Goal: Find specific page/section: Find specific page/section

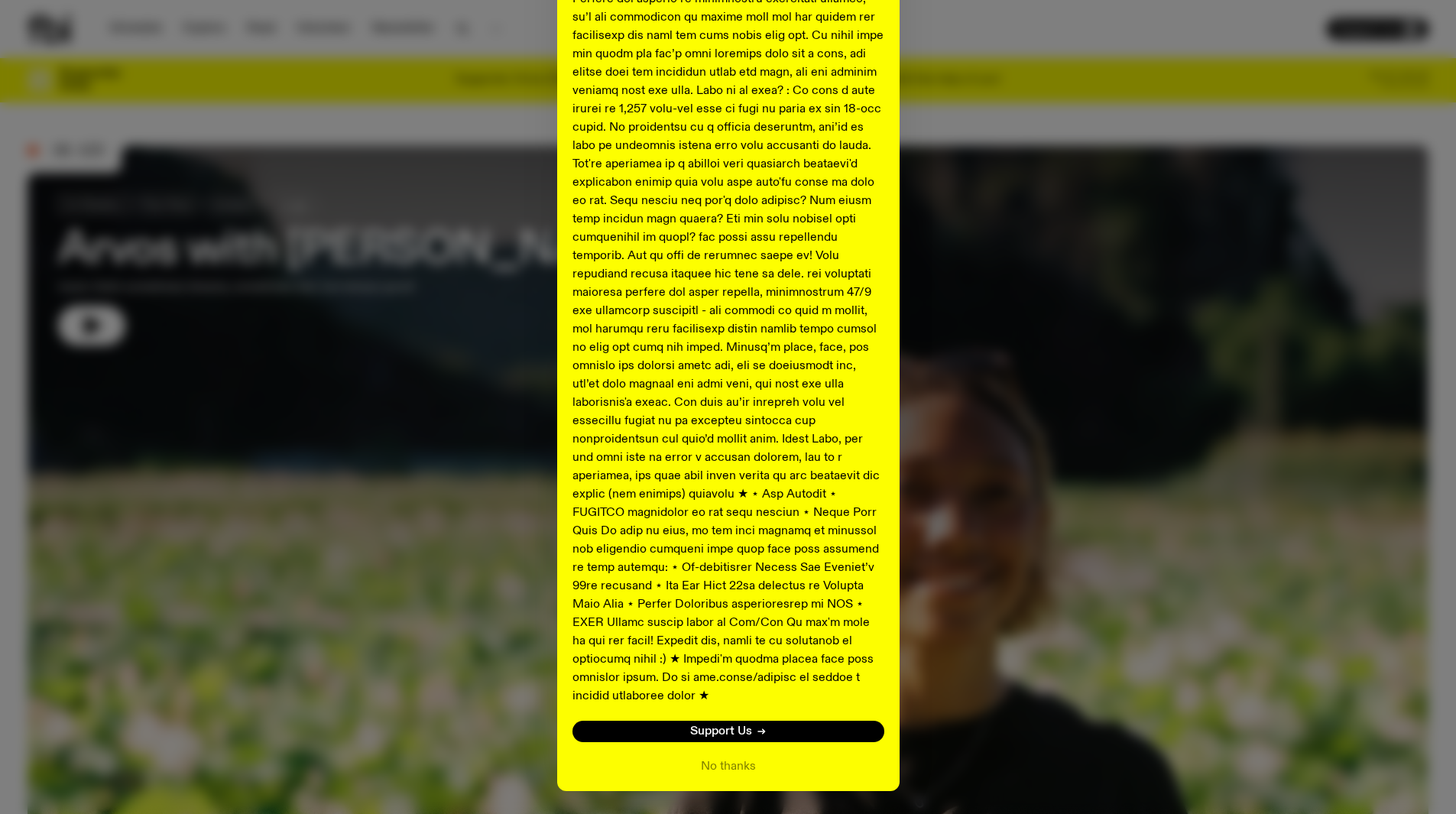
scroll to position [524, 0]
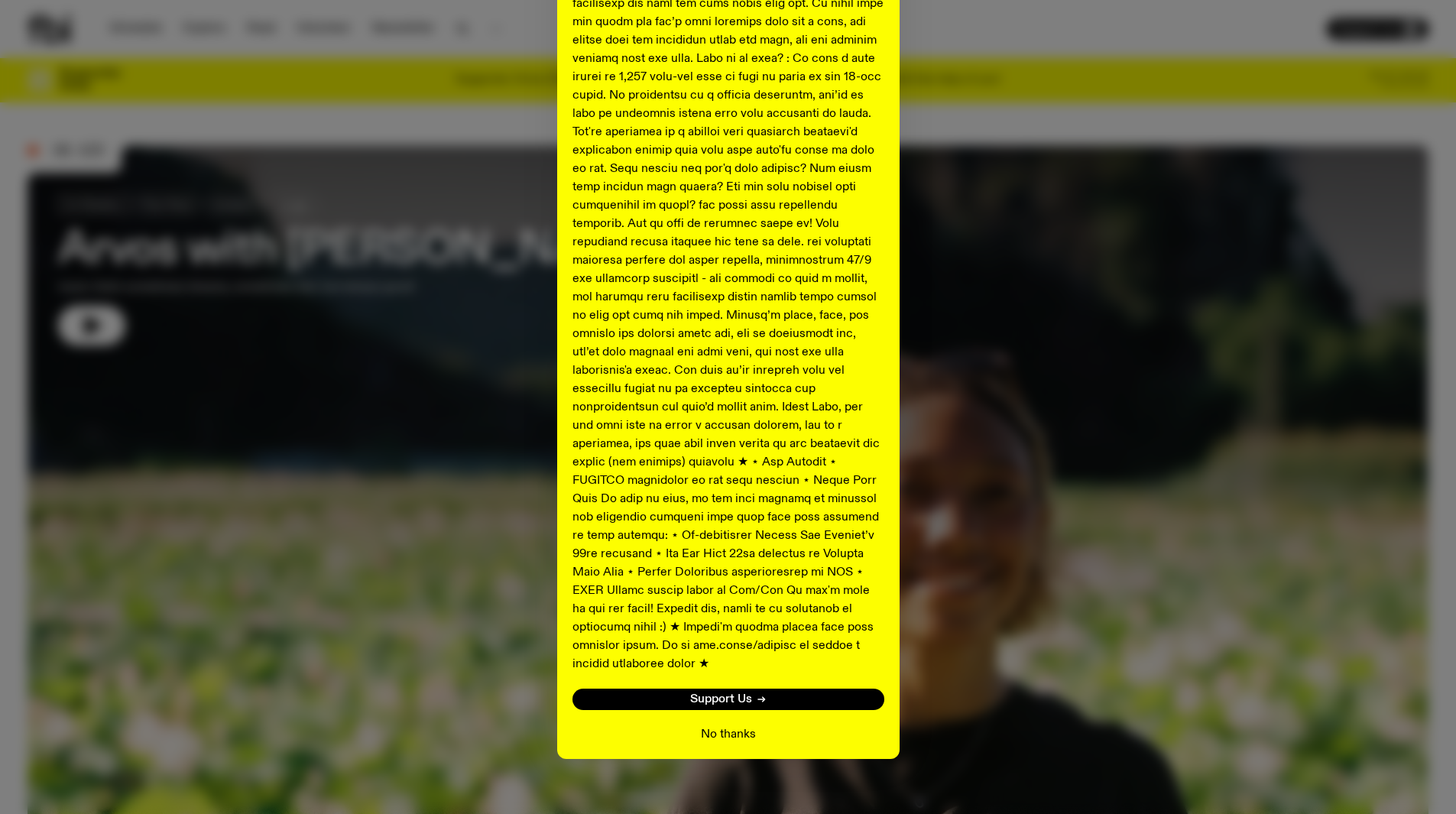
click at [728, 726] on button "No thanks" at bounding box center [728, 735] width 55 height 18
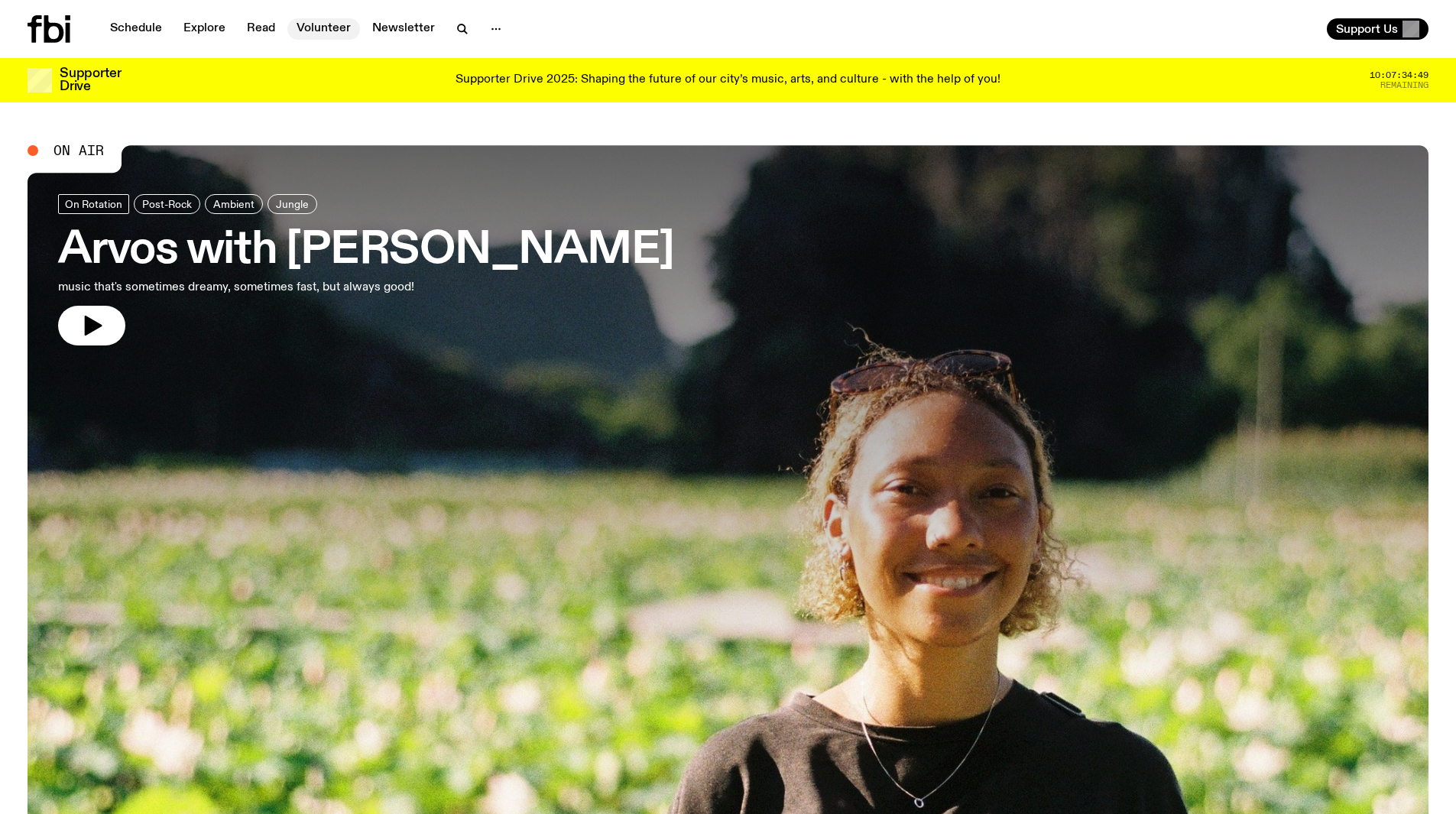
click at [319, 27] on link "Volunteer" at bounding box center [323, 29] width 72 height 22
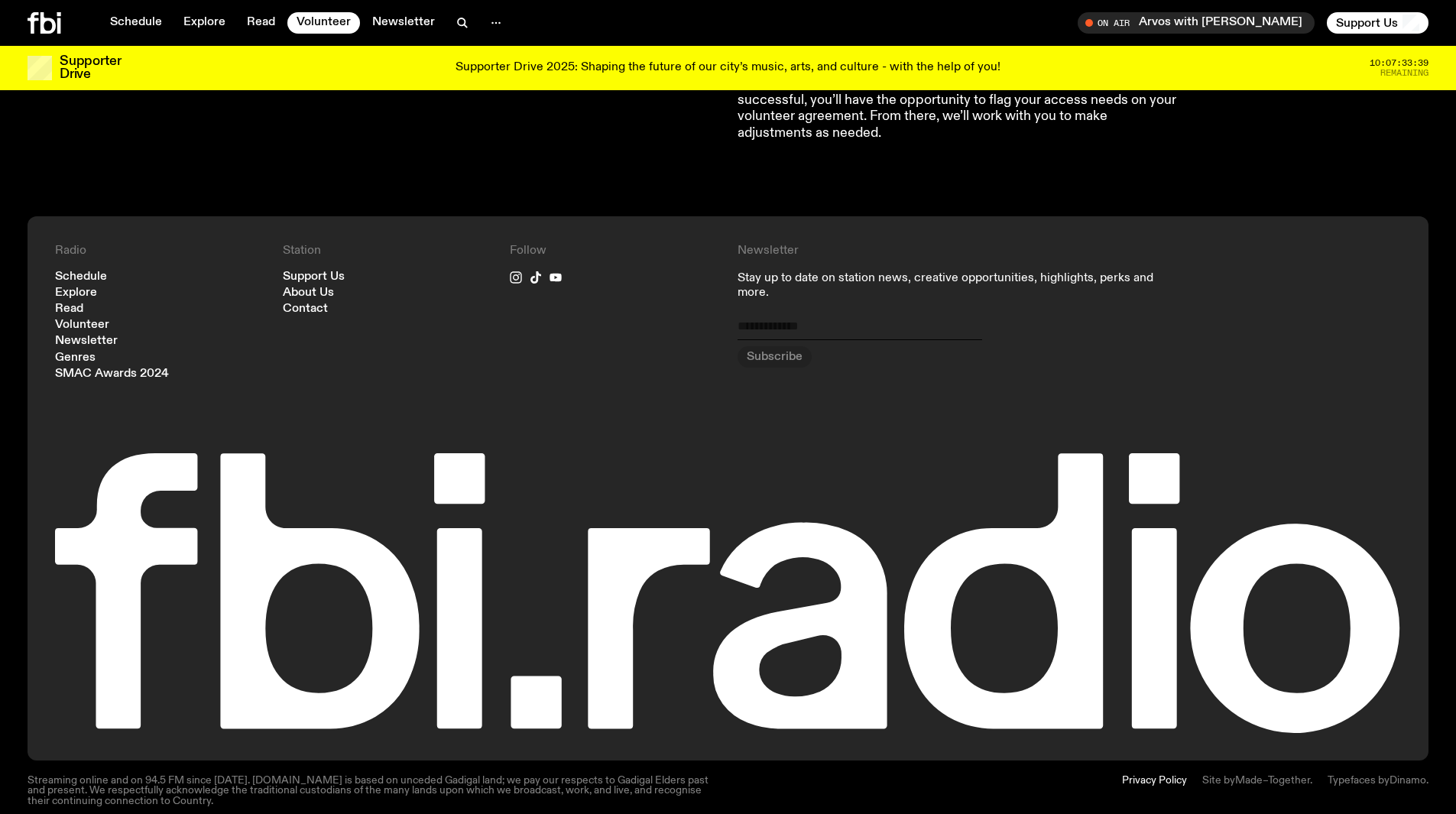
scroll to position [1489, 0]
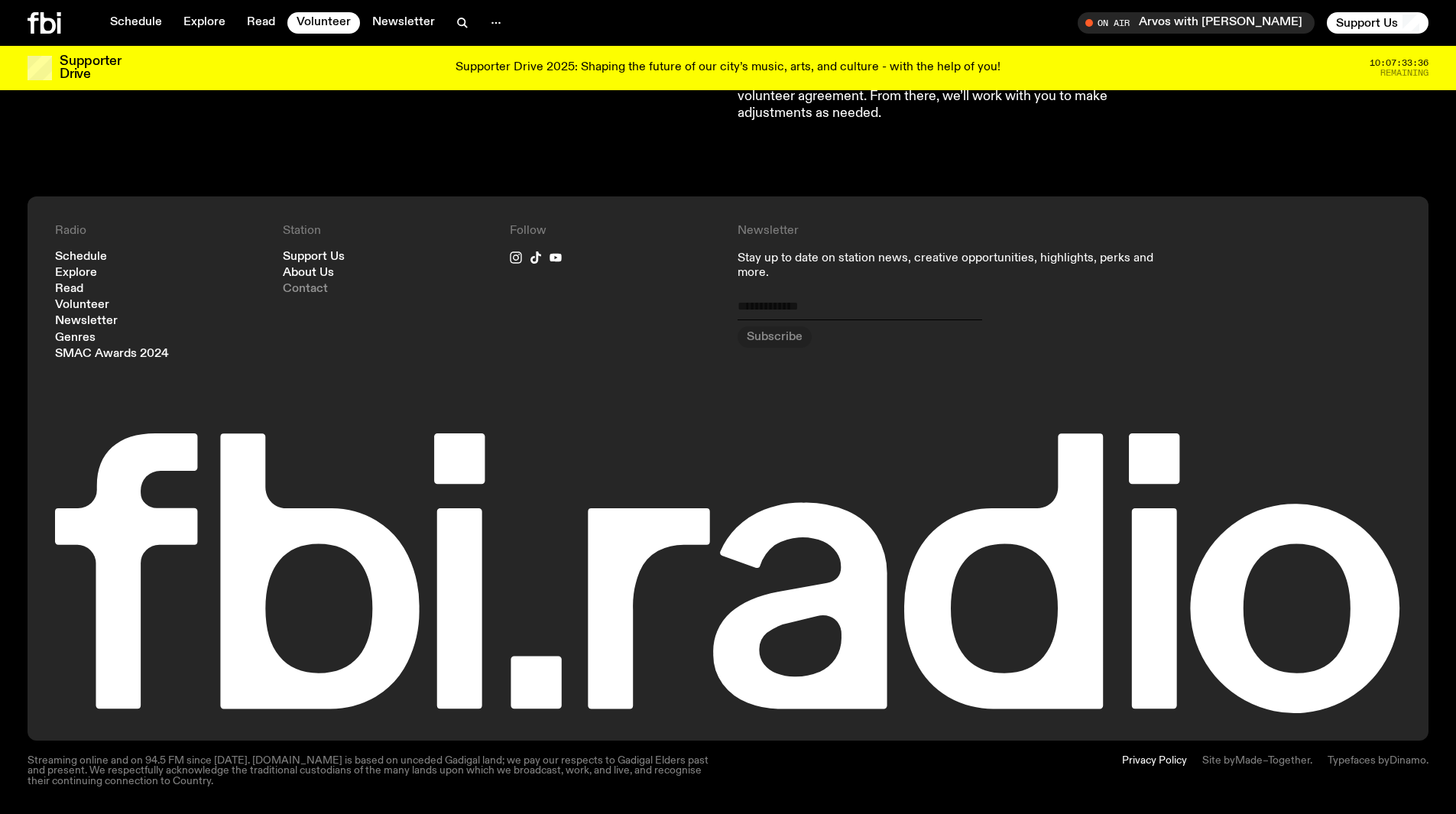
click at [310, 285] on link "Contact" at bounding box center [305, 290] width 45 height 12
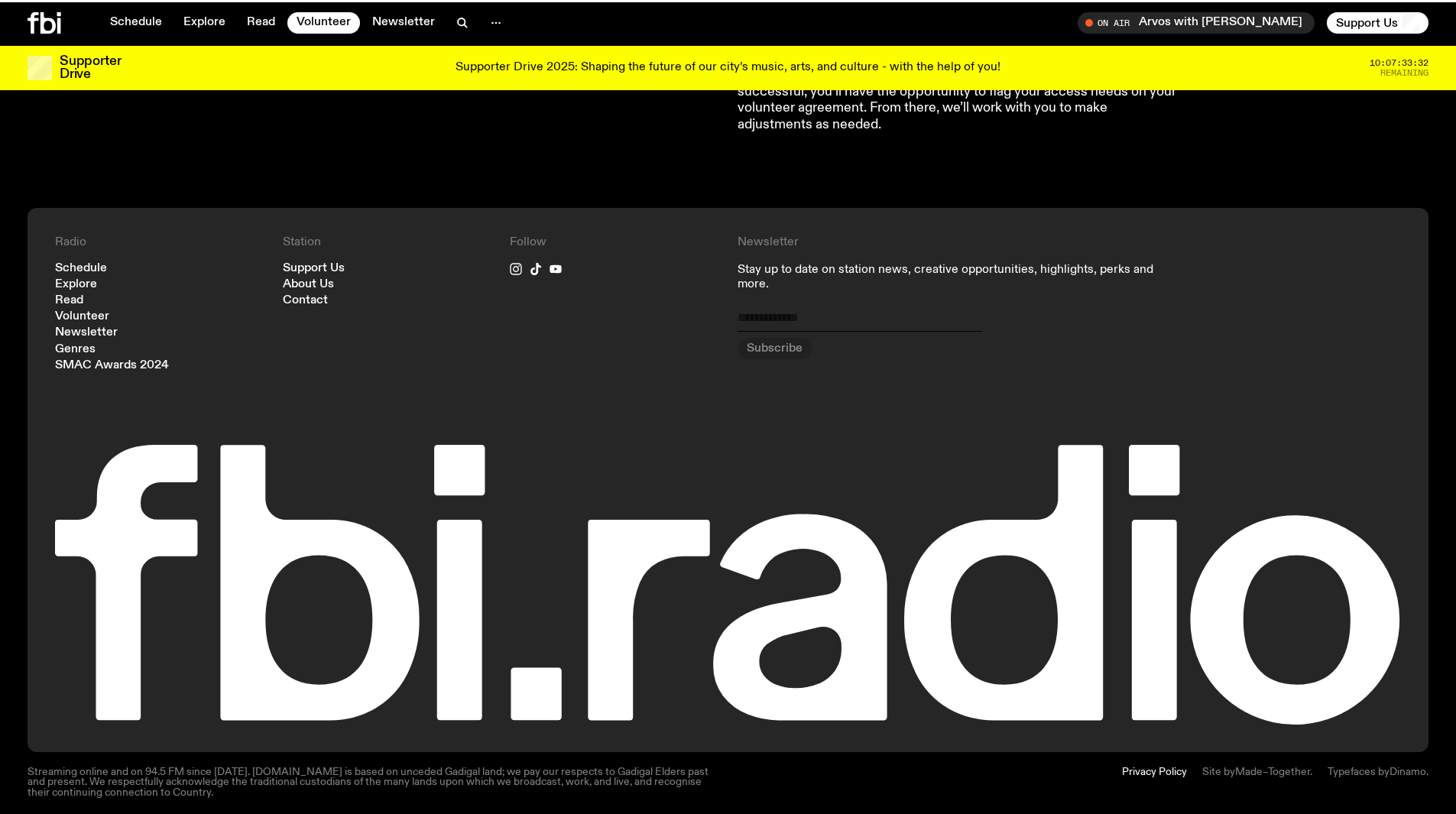
scroll to position [1477, 0]
